Goal: Task Accomplishment & Management: Complete application form

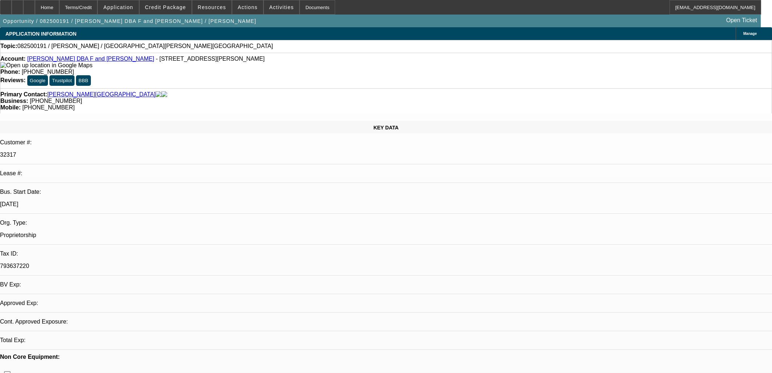
select select "0"
select select "2"
select select "0.1"
select select "4"
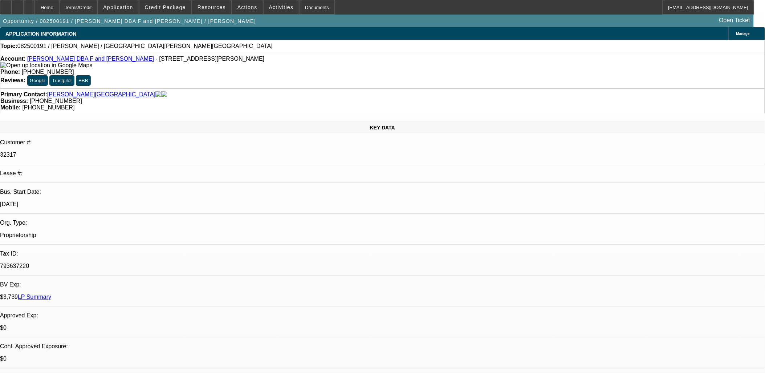
drag, startPoint x: 632, startPoint y: 82, endPoint x: 630, endPoint y: 97, distance: 14.8
drag, startPoint x: 602, startPoint y: 84, endPoint x: 602, endPoint y: 79, distance: 5.5
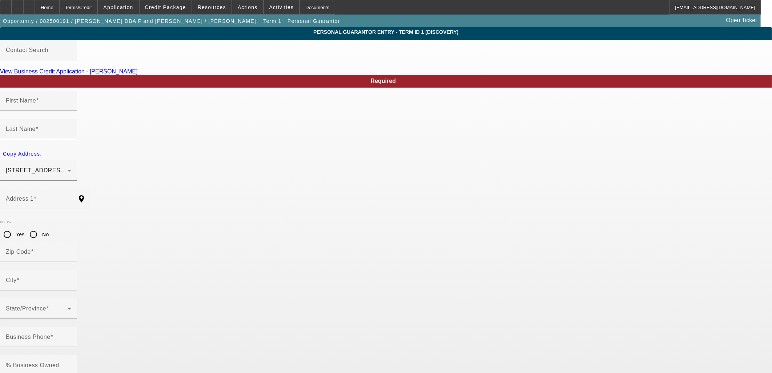
type input "[PERSON_NAME]"
type input "[STREET_ADDRESS][PERSON_NAME]"
radio input "true"
type input "95122"
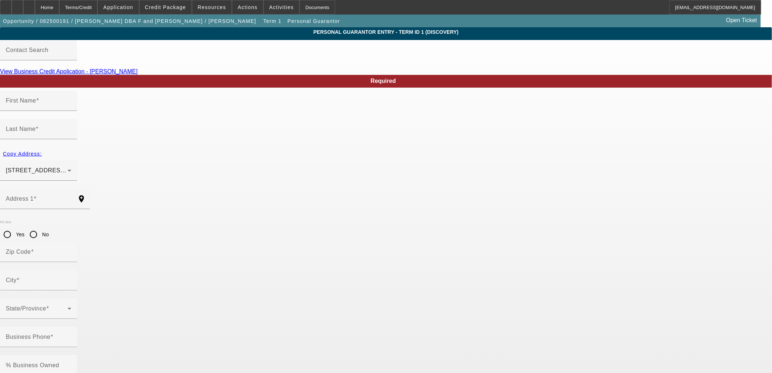
type input "[GEOGRAPHIC_DATA][PERSON_NAME]"
type input "[PHONE_NUMBER]"
type input "100"
type input "793-63-7220"
type input "[EMAIL_ADDRESS][DOMAIN_NAME]"
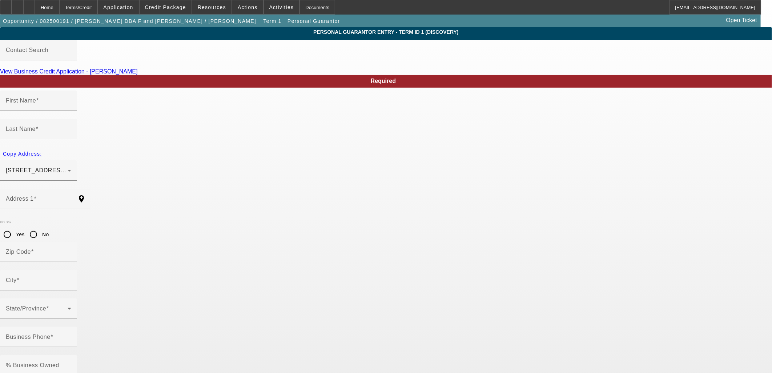
type input "[PHONE_NUMBER]"
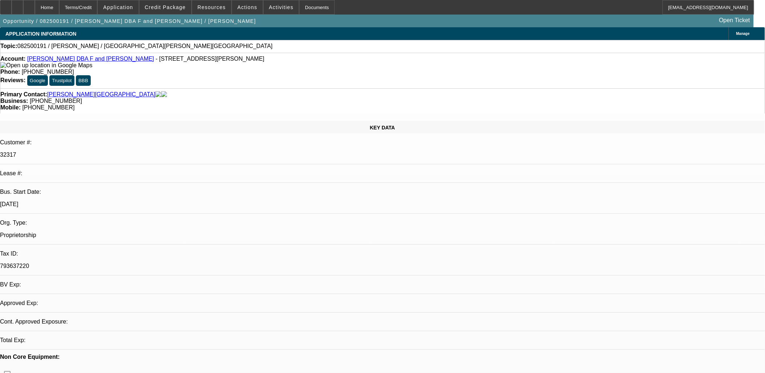
select select "0"
select select "2"
select select "0.1"
select select "4"
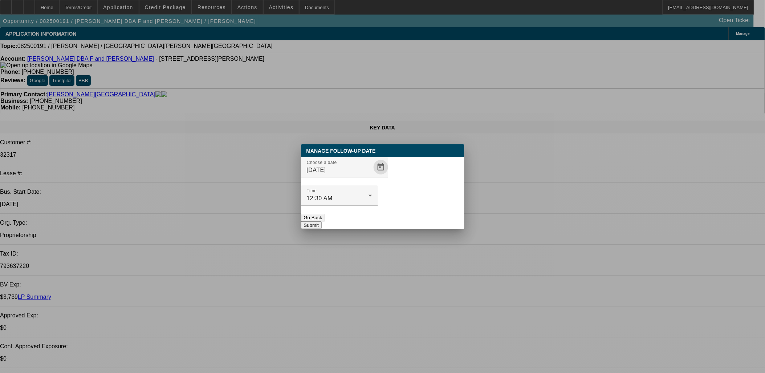
click at [372, 176] on span "Open calendar" at bounding box center [380, 166] width 17 height 17
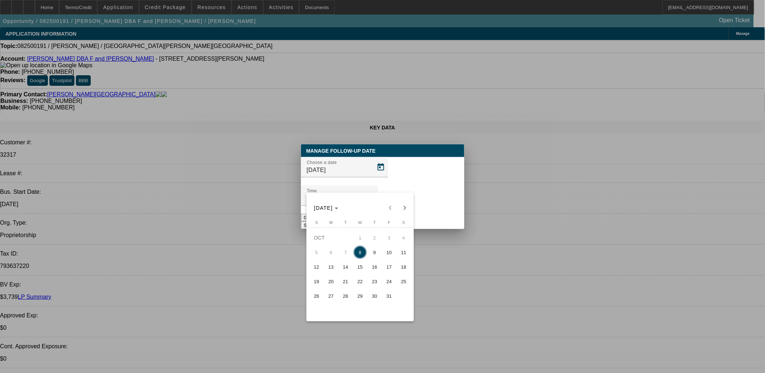
click at [355, 280] on span "22" at bounding box center [360, 281] width 13 height 13
type input "[DATE]"
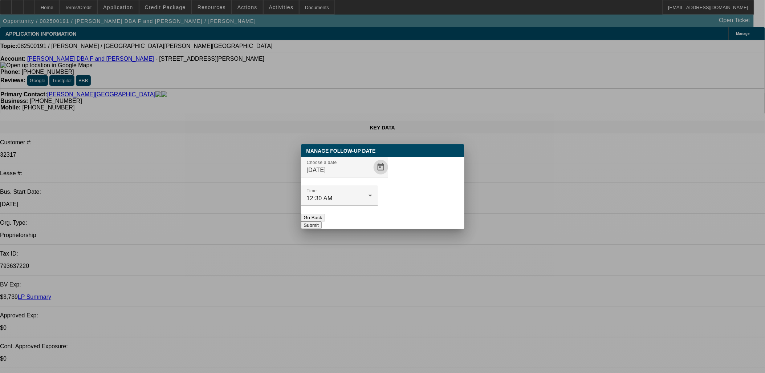
click at [322, 221] on button "Submit" at bounding box center [311, 225] width 21 height 8
